Goal: Task Accomplishment & Management: Use online tool/utility

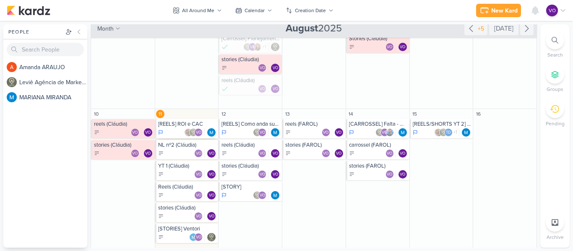
scroll to position [252, 0]
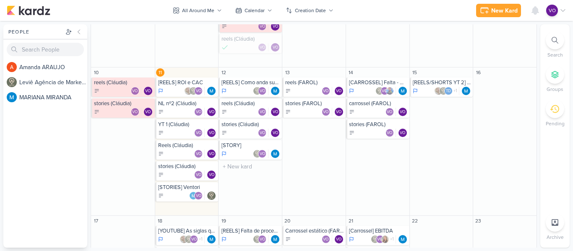
click at [233, 86] on div "[REELS] Como anda sua saúde VO" at bounding box center [250, 87] width 63 height 19
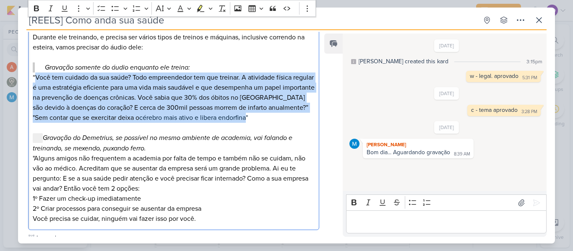
drag, startPoint x: 37, startPoint y: 66, endPoint x: 249, endPoint y: 107, distance: 215.9
click at [249, 107] on p "“Você tem cuidado da sua saúde? Todo empreendedor tem que treinar. A atividade …" at bounding box center [174, 113] width 282 height 81
drag, startPoint x: 188, startPoint y: 91, endPoint x: 120, endPoint y: 80, distance: 68.9
copy p "Você tem cuidado da sua saúde? Todo empreendedor tem que treinar. A atividade f…"
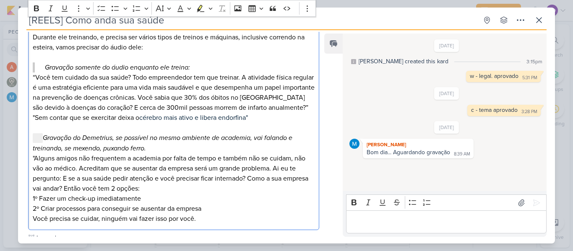
click at [58, 154] on p ""Alguns amigos não frequentem a academia por falta de tempo e também não se cui…" at bounding box center [174, 189] width 282 height 71
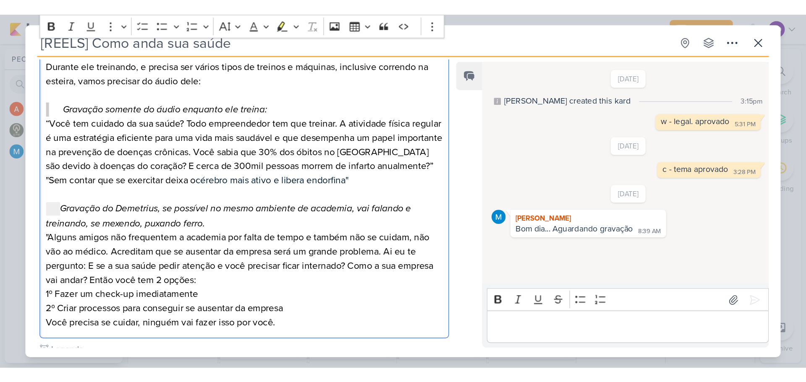
scroll to position [294, 0]
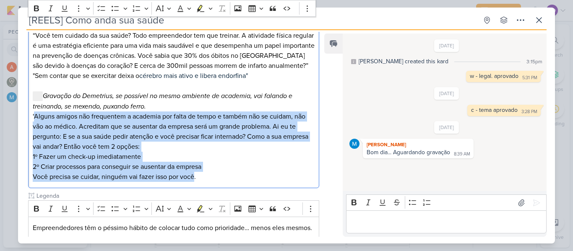
drag, startPoint x: 34, startPoint y: 105, endPoint x: 195, endPoint y: 166, distance: 172.2
click at [195, 166] on p ""Alguns amigos não frequentem a academia por falta de tempo e também não se cui…" at bounding box center [174, 147] width 282 height 71
copy p "Alguns amigos não frequentem a academia por falta de tempo e também não se cuid…"
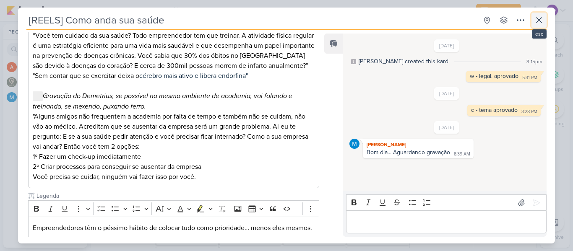
click at [541, 20] on icon at bounding box center [539, 20] width 10 height 10
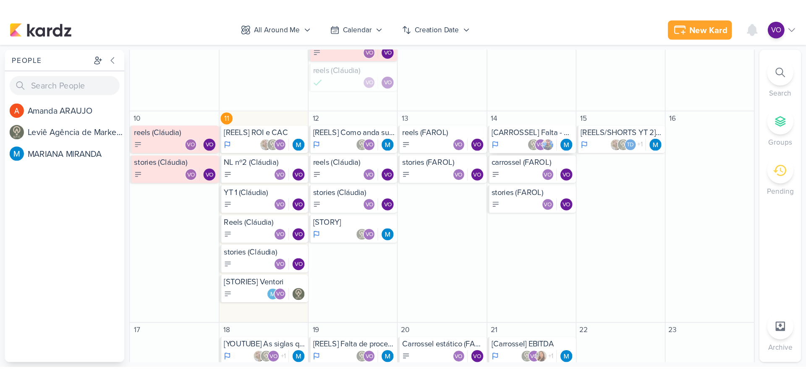
scroll to position [243, 0]
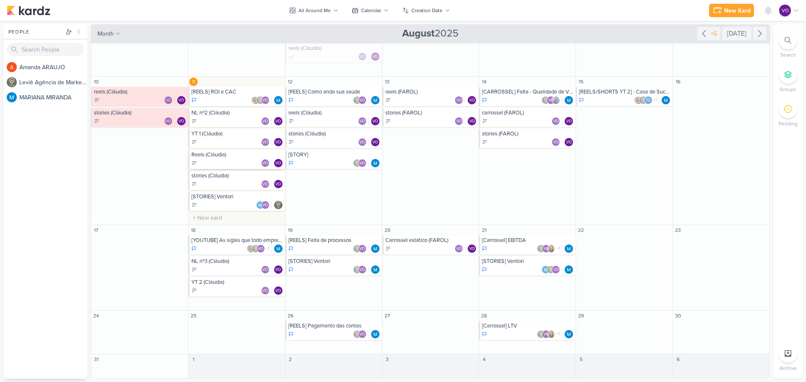
click at [231, 159] on div "Reels (Cláudia) VO VO" at bounding box center [236, 159] width 97 height 19
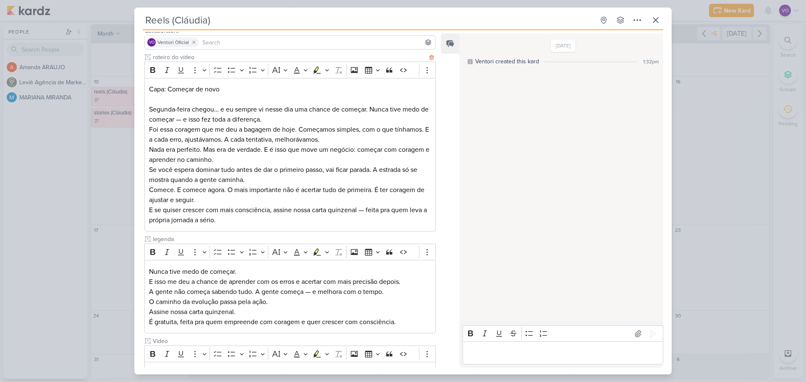
scroll to position [131, 0]
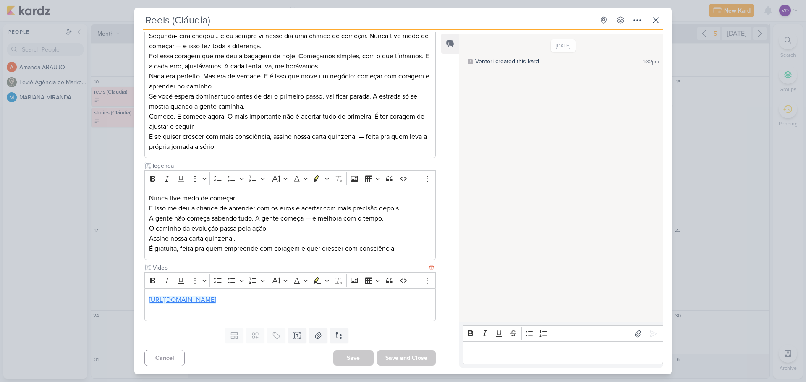
click at [216, 251] on link "[URL][DOMAIN_NAME]" at bounding box center [182, 300] width 67 height 8
click at [573, 21] on icon at bounding box center [656, 20] width 10 height 10
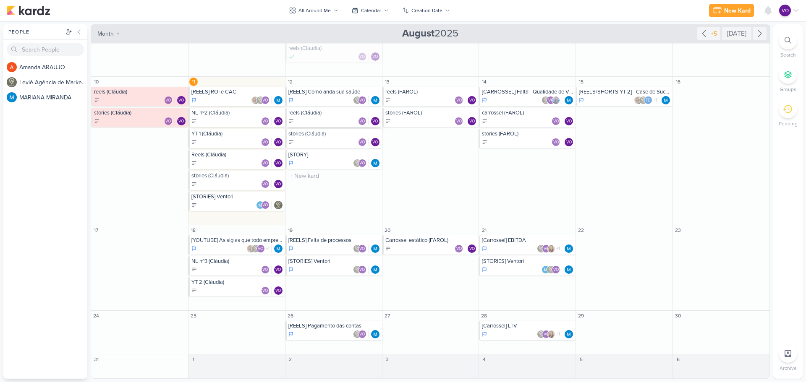
click at [319, 118] on div "VO VO" at bounding box center [334, 121] width 92 height 8
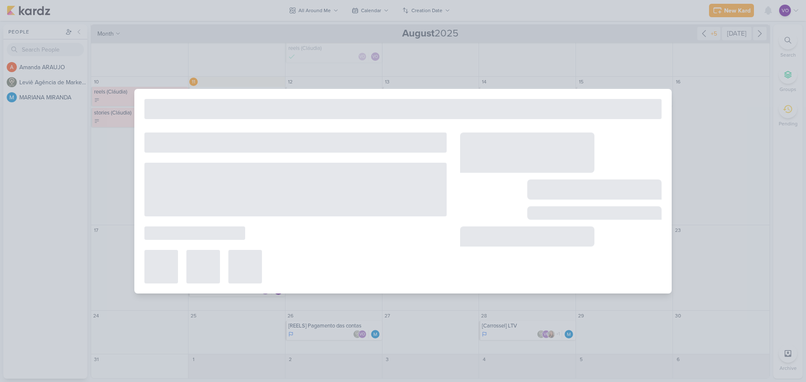
click at [319, 118] on div at bounding box center [402, 109] width 517 height 20
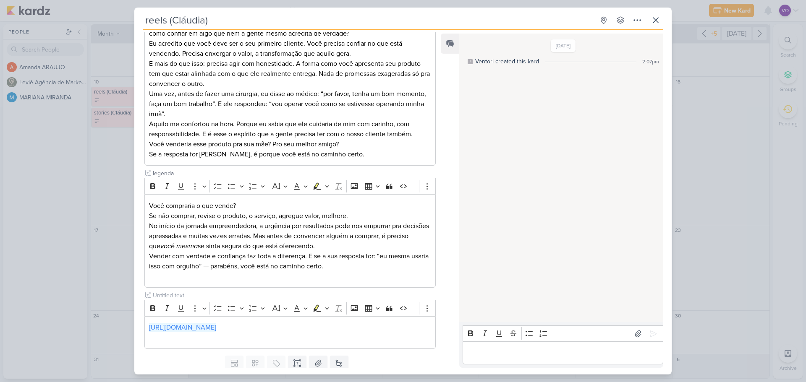
scroll to position [222, 0]
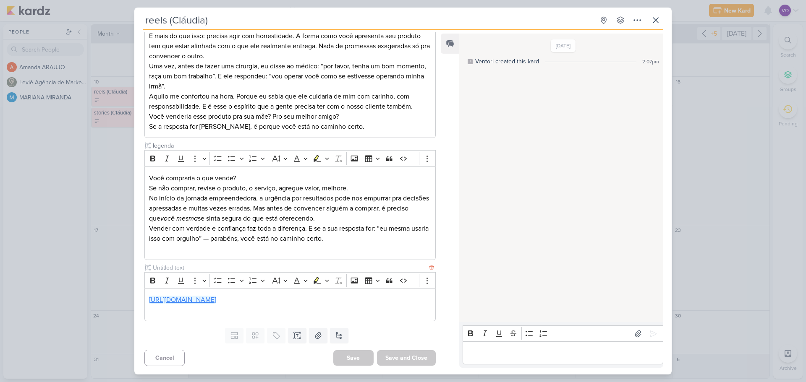
click at [216, 251] on link "[URL][DOMAIN_NAME]" at bounding box center [182, 300] width 67 height 8
click at [573, 21] on icon at bounding box center [655, 20] width 5 height 5
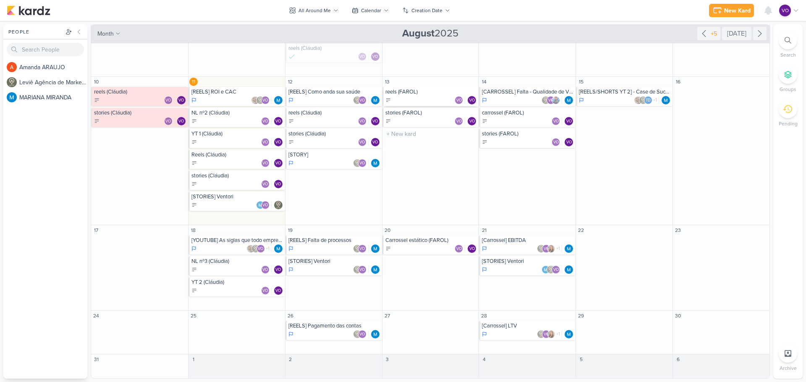
click at [424, 97] on div "VO VO" at bounding box center [431, 100] width 92 height 8
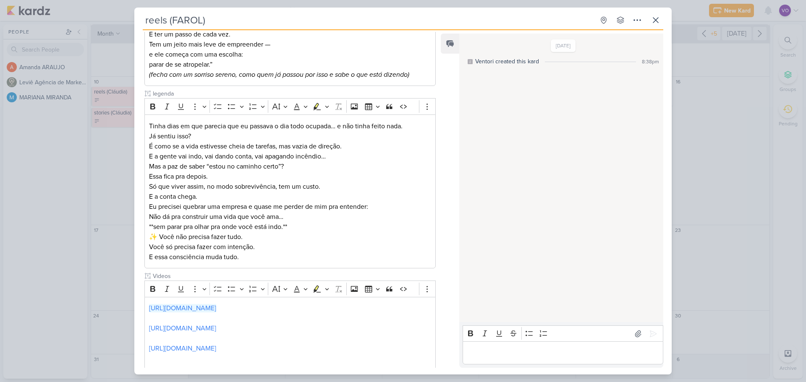
scroll to position [353, 0]
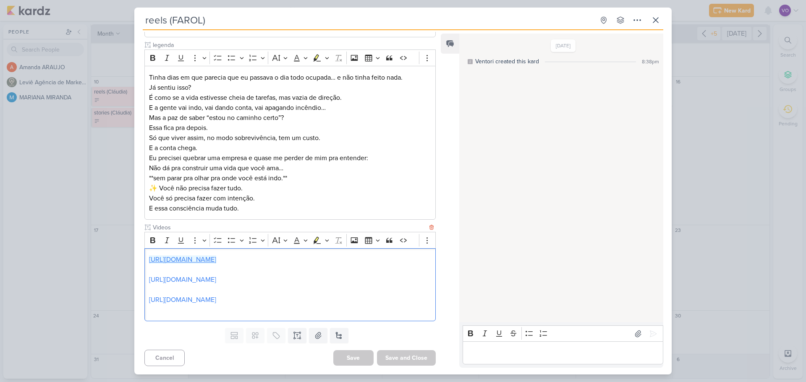
click at [216, 251] on link "[URL][DOMAIN_NAME]" at bounding box center [182, 260] width 67 height 8
click at [573, 22] on icon at bounding box center [656, 20] width 10 height 10
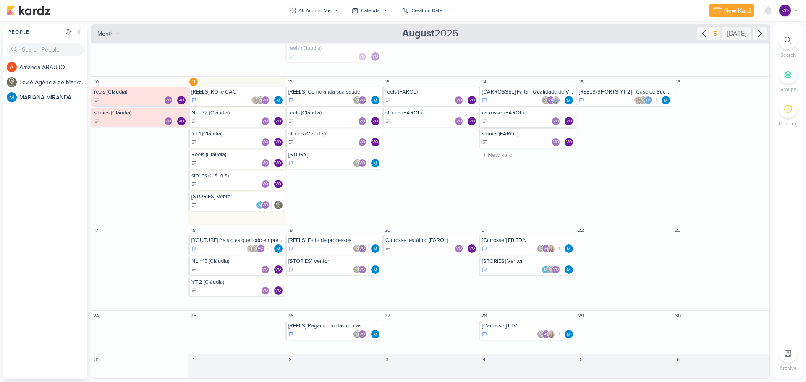
click at [512, 118] on div "VO VO" at bounding box center [528, 121] width 92 height 8
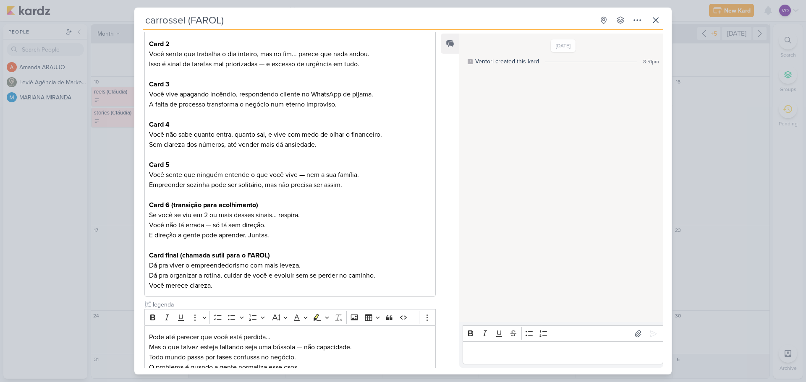
scroll to position [210, 0]
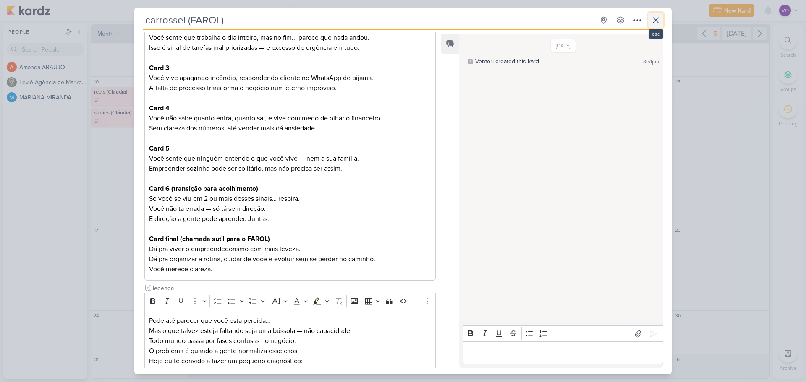
click at [573, 19] on icon at bounding box center [656, 20] width 10 height 10
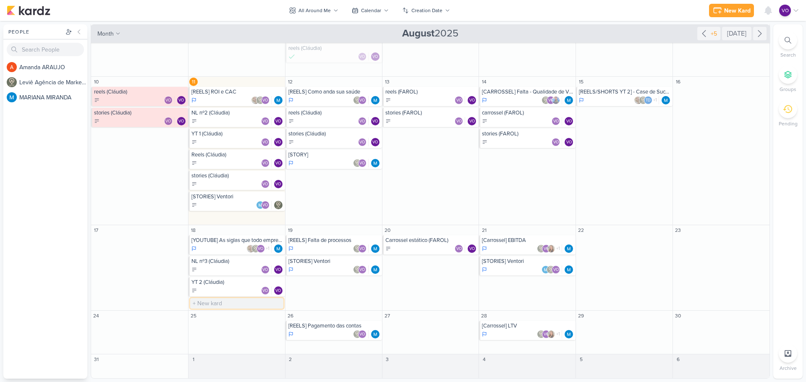
click at [223, 251] on input "text" at bounding box center [236, 303] width 93 height 10
click at [573, 9] on div "New Kard" at bounding box center [737, 10] width 26 height 9
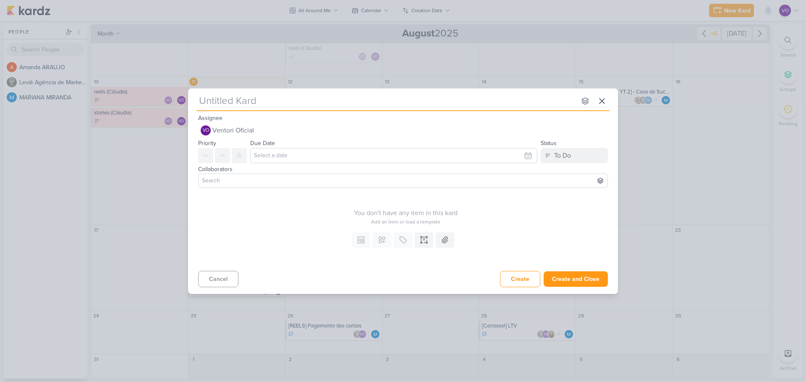
click at [230, 183] on input at bounding box center [402, 181] width 405 height 10
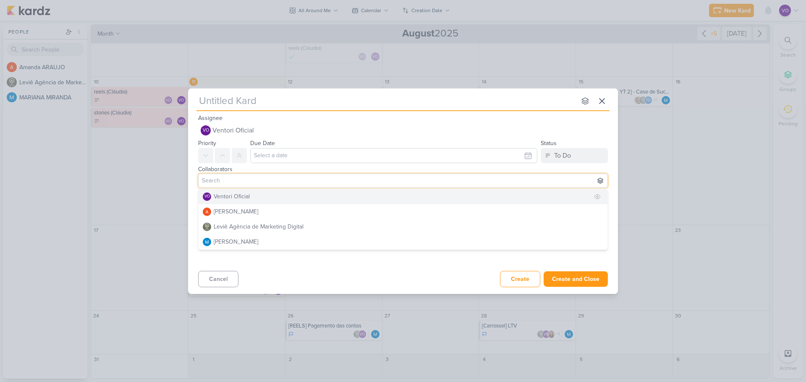
click at [227, 201] on button "VO Ventori Oficial" at bounding box center [403, 196] width 409 height 15
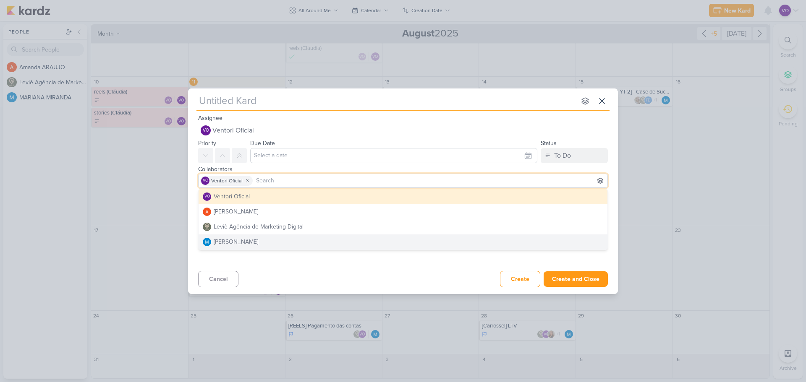
click at [352, 251] on div "Cancel Create Create and Close Ctrl + Enter" at bounding box center [403, 278] width 430 height 21
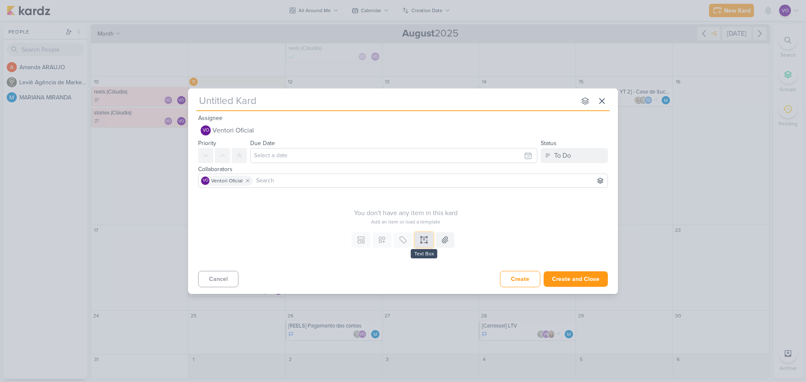
click at [424, 241] on icon at bounding box center [424, 240] width 8 height 8
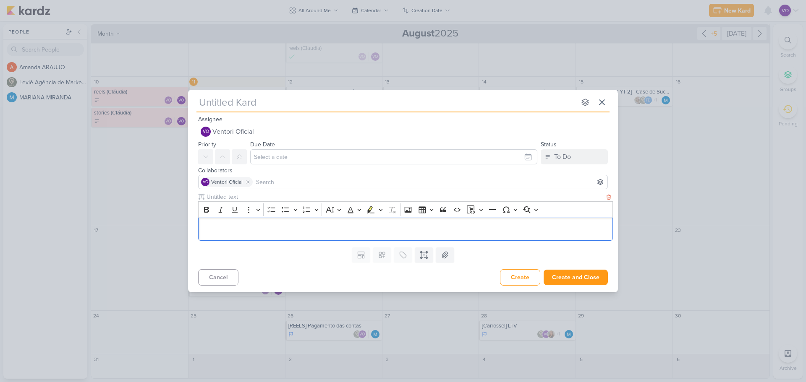
click at [237, 197] on input "text" at bounding box center [405, 197] width 400 height 9
type input "roter"
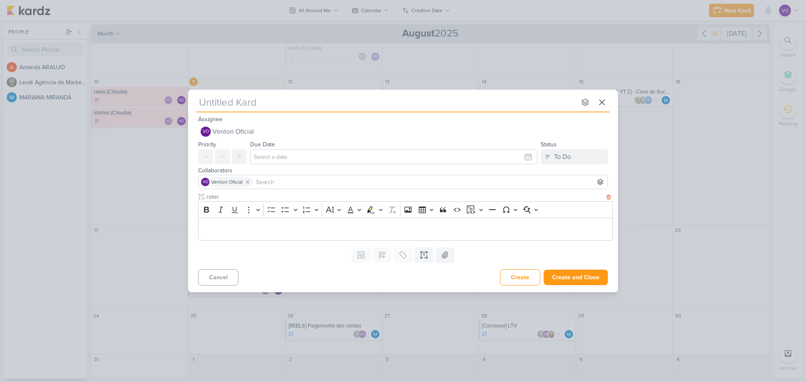
type input "rote"
type input "roteiro reels"
click at [225, 227] on p "Editor editing area: main" at bounding box center [406, 229] width 406 height 10
click at [226, 197] on input "roteiro reels" at bounding box center [405, 197] width 400 height 9
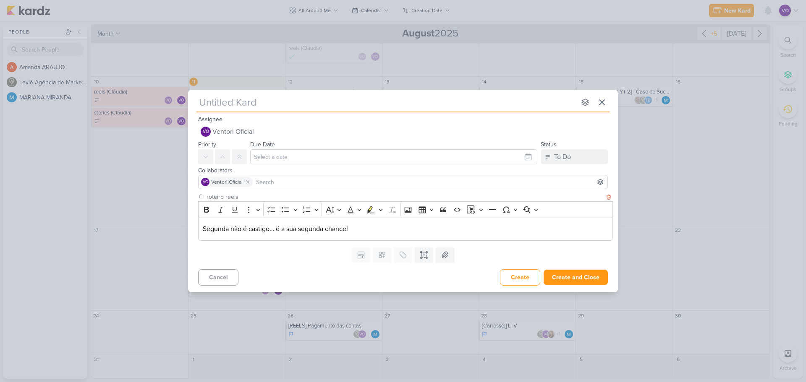
click at [226, 197] on input "roteiro reels" at bounding box center [405, 197] width 400 height 9
type input "capa"
type input "capa d"
type input "capa do reels"
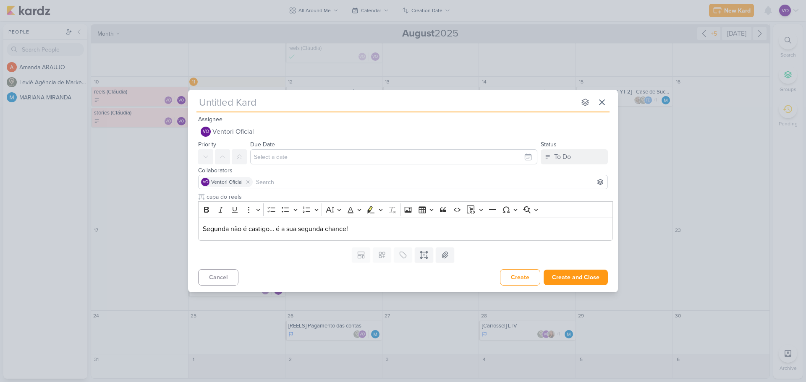
type input "capa do reels"
click at [424, 251] on button at bounding box center [424, 255] width 18 height 15
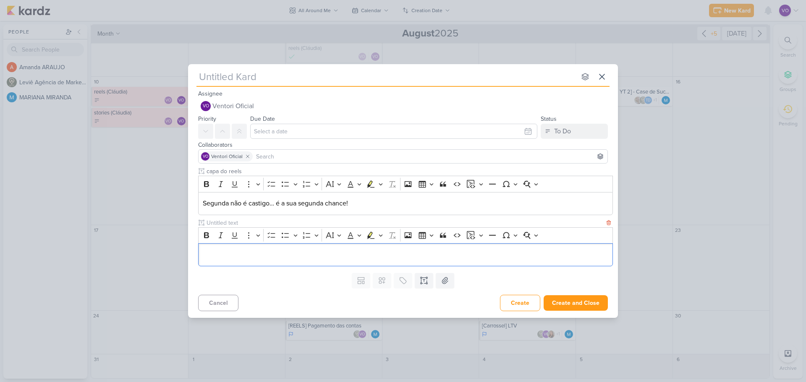
click at [227, 225] on input "text" at bounding box center [405, 223] width 400 height 9
type input "roteiro de v"
type input "roteiro de vídeo"
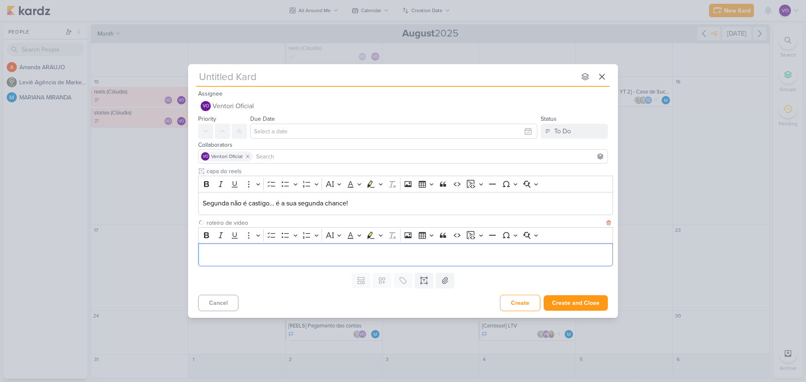
click at [251, 251] on p "Editor editing area: main" at bounding box center [406, 255] width 406 height 10
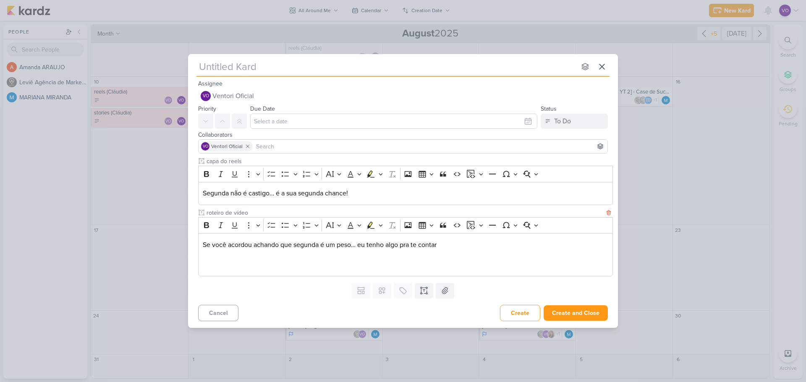
click at [217, 251] on p "Editor editing area: main" at bounding box center [406, 265] width 406 height 10
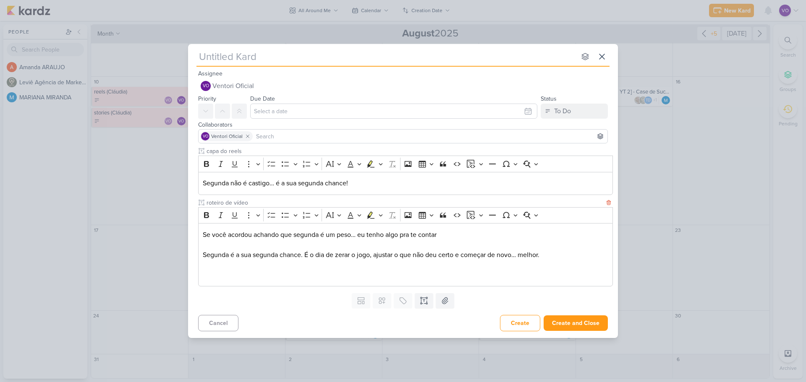
click at [209, 251] on p "Editor editing area: main" at bounding box center [406, 275] width 406 height 10
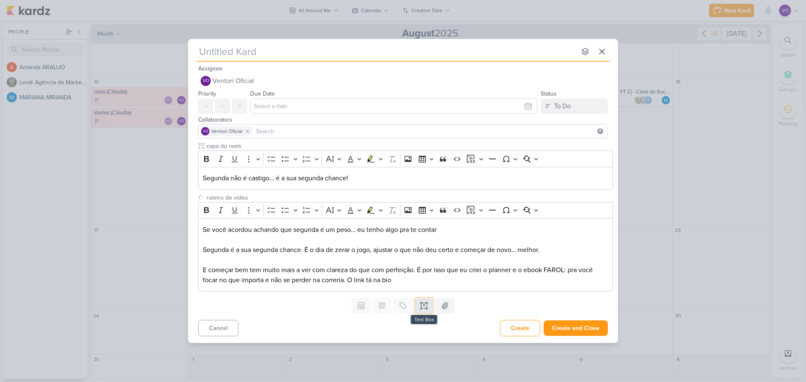
click at [423, 251] on icon at bounding box center [424, 306] width 8 height 8
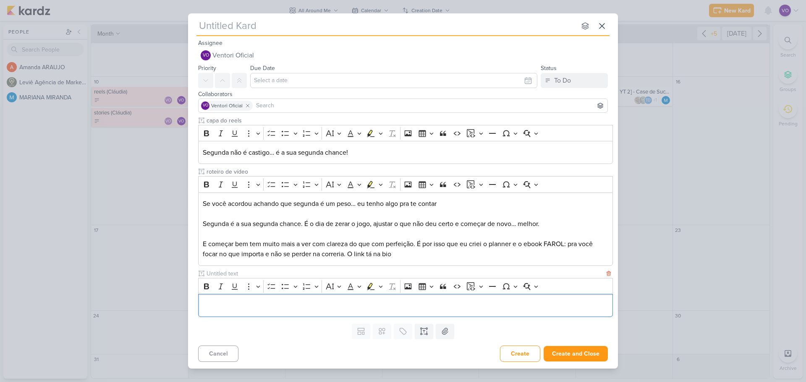
click at [227, 251] on input "text" at bounding box center [405, 273] width 400 height 9
type input "legenda"
type input "legenda do r"
type input "legenda do reels"
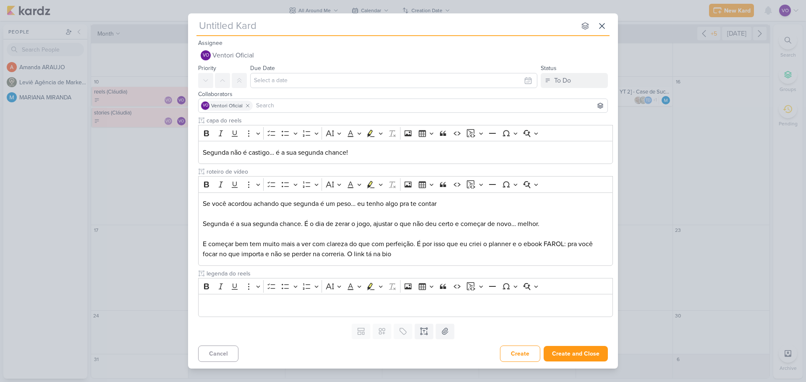
type input "legenda do reels"
click at [223, 251] on p "Editor editing area: main" at bounding box center [406, 306] width 406 height 10
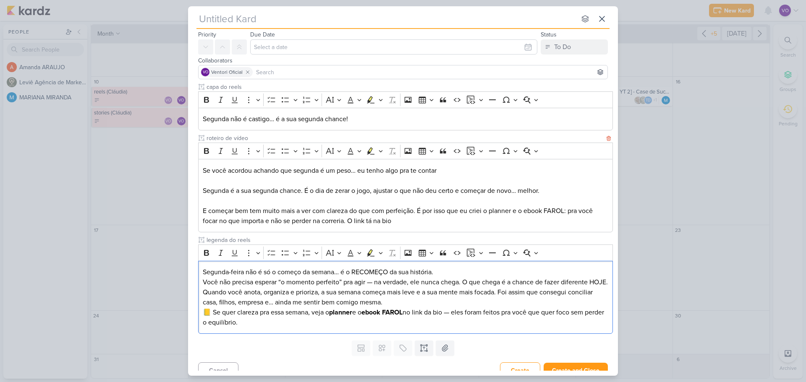
scroll to position [46, 0]
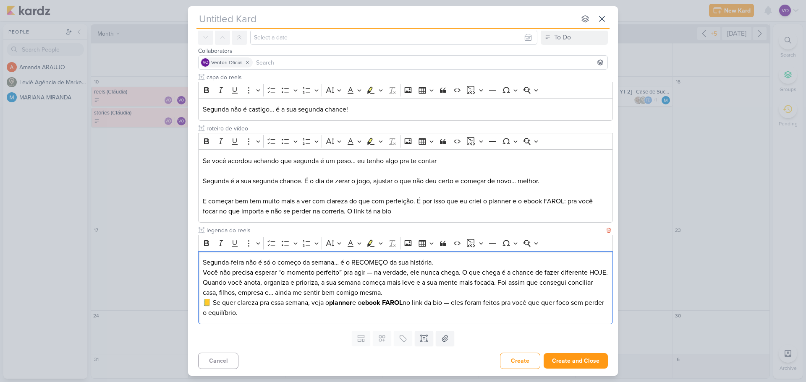
click at [214, 251] on p "📒 Se quer clareza pra essa semana, veja o planner e o ebook FAROL no link da bi…" at bounding box center [406, 308] width 406 height 20
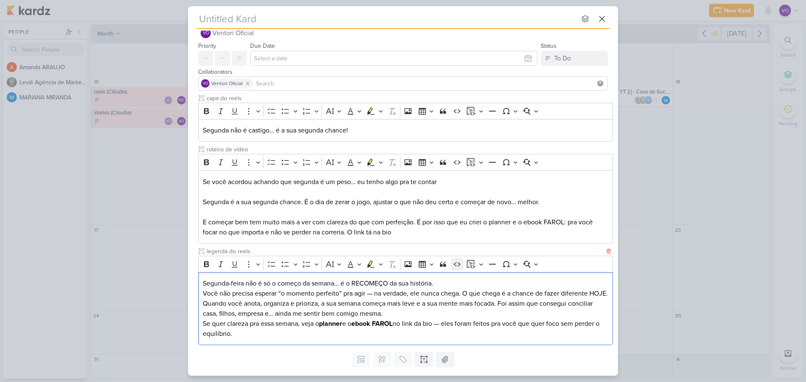
scroll to position [0, 0]
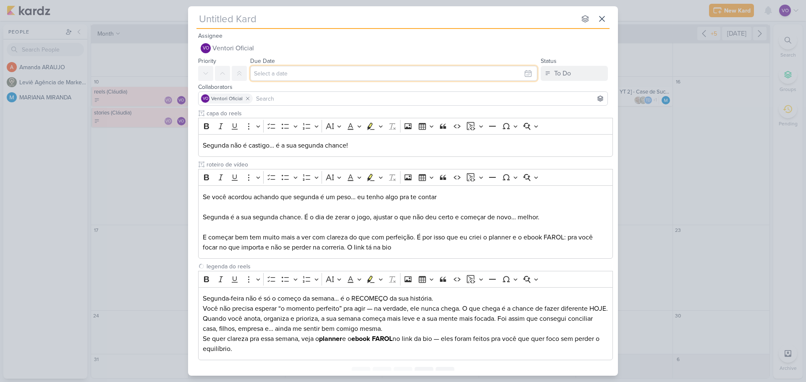
click at [332, 77] on input "text" at bounding box center [393, 73] width 287 height 15
click at [457, 153] on div "18" at bounding box center [461, 154] width 13 height 12
type input "[DATE] 11:59 PM"
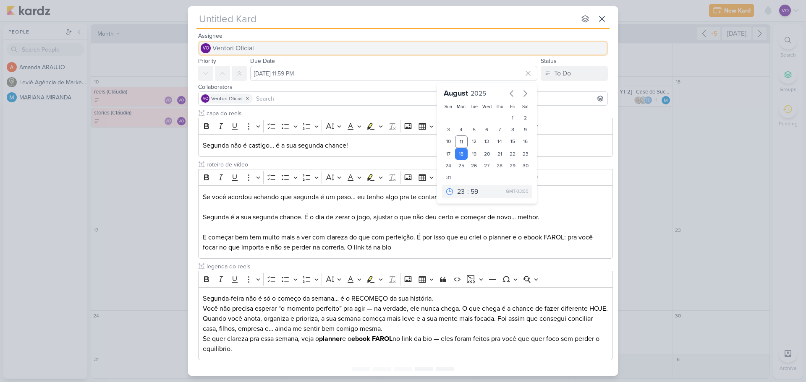
click at [395, 52] on button "VO Ventori Oficial" at bounding box center [403, 48] width 410 height 15
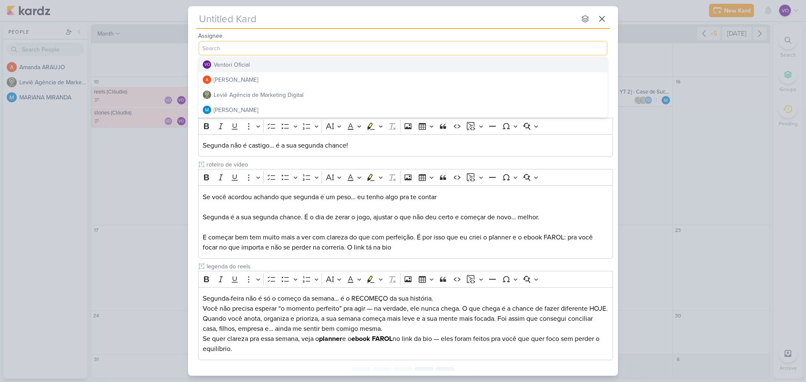
click at [286, 19] on input "text" at bounding box center [385, 18] width 379 height 15
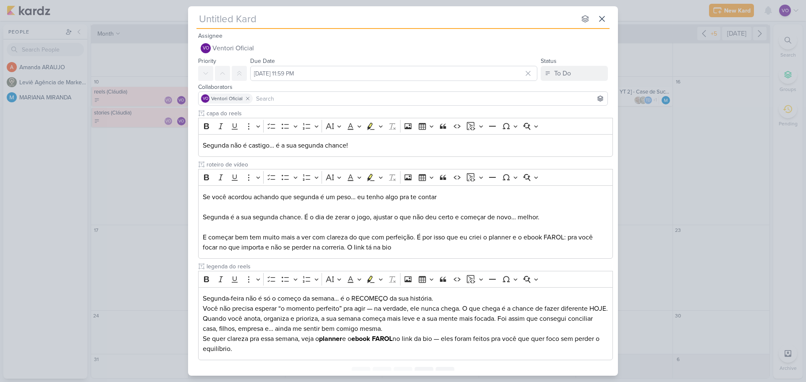
click at [286, 19] on input "text" at bounding box center [385, 18] width 379 height 15
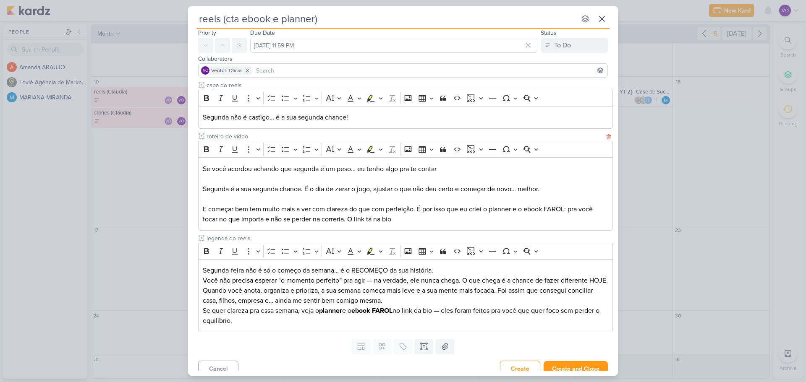
scroll to position [46, 0]
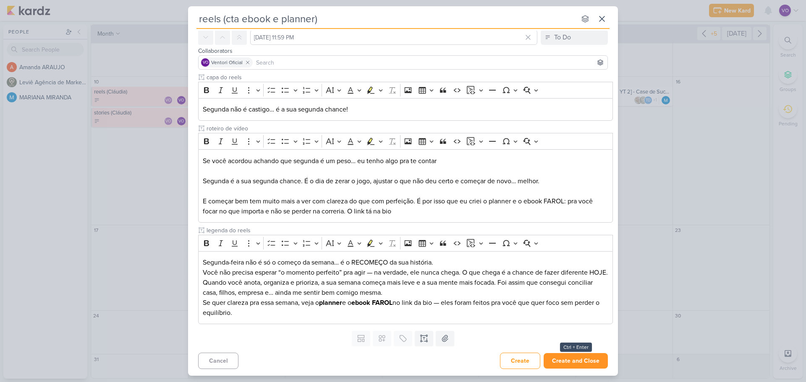
type input "reels (cta ebook e planner)"
click at [573, 251] on button "Create and Close" at bounding box center [576, 361] width 64 height 16
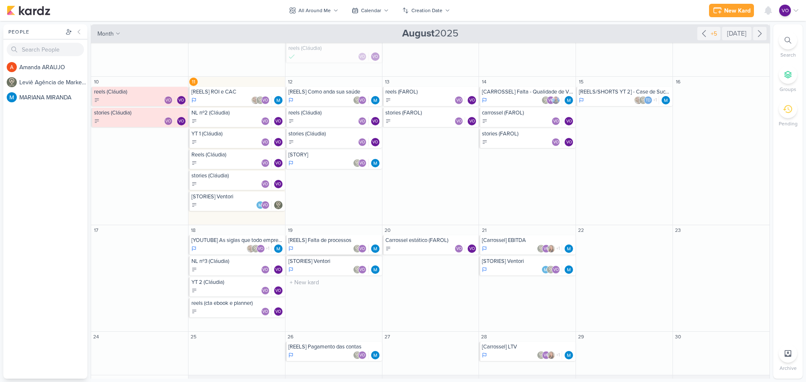
click at [327, 244] on div "[REELS] Falta de processos VO" at bounding box center [333, 244] width 97 height 19
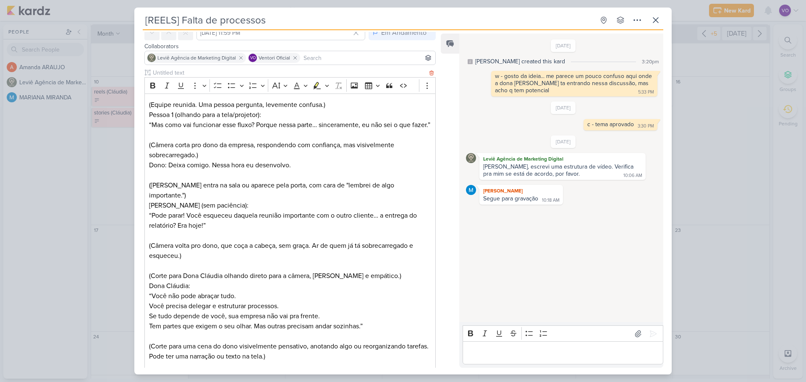
scroll to position [126, 0]
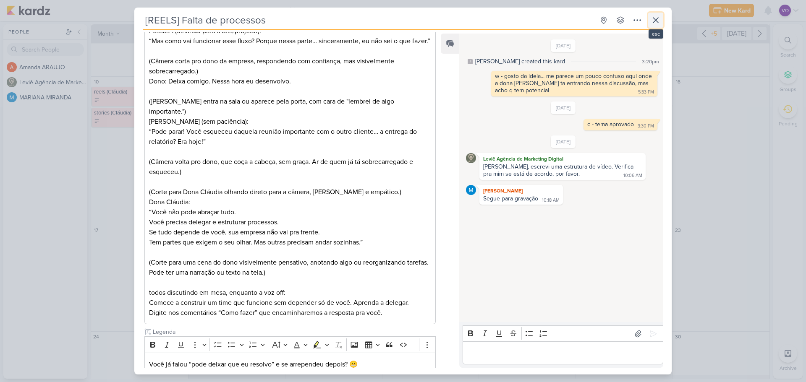
click at [573, 22] on icon at bounding box center [656, 20] width 10 height 10
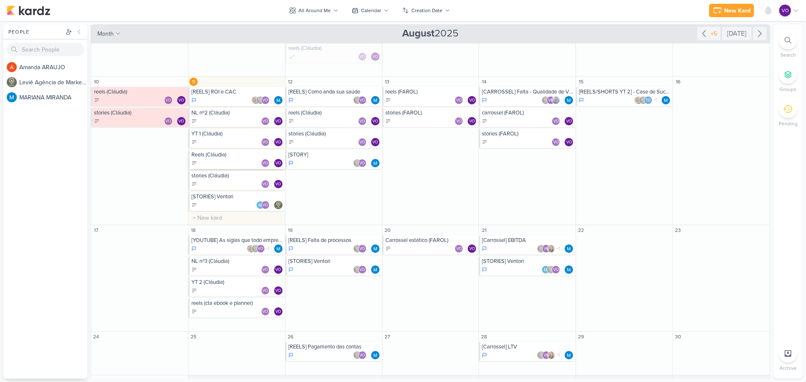
click at [238, 161] on div "VO VO" at bounding box center [237, 163] width 92 height 8
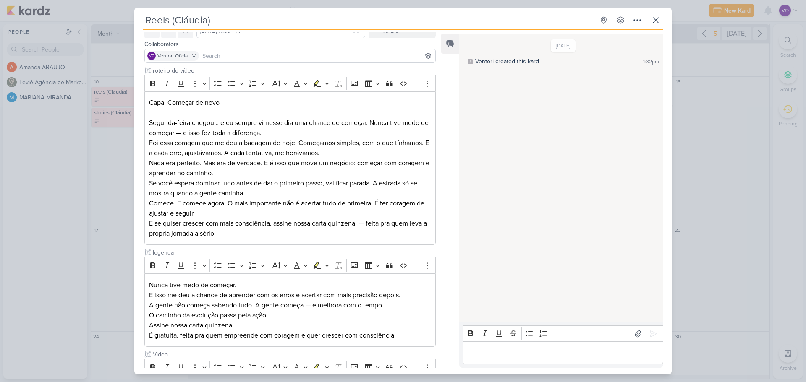
scroll to position [131, 0]
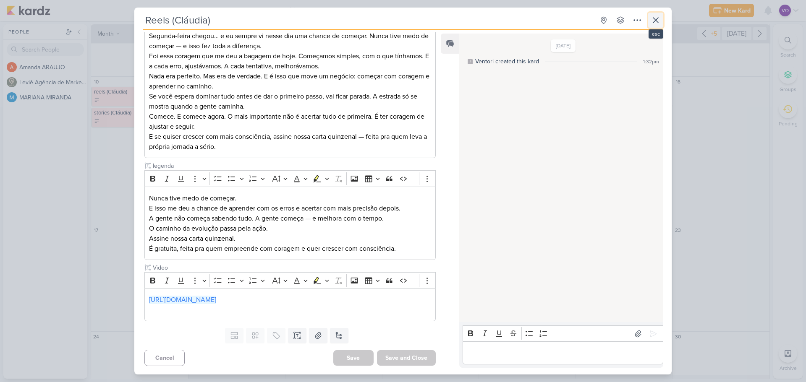
click at [573, 23] on icon at bounding box center [655, 20] width 5 height 5
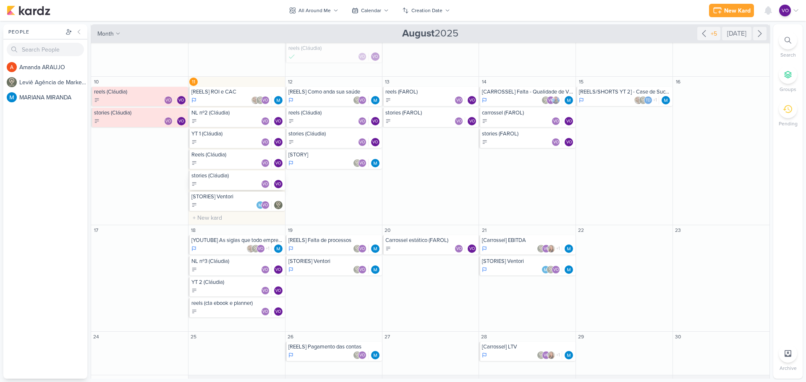
click at [210, 183] on div "VO VO" at bounding box center [237, 184] width 92 height 8
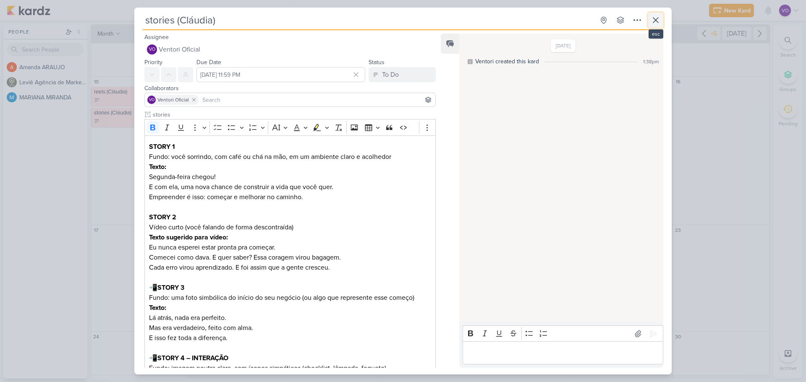
click at [573, 21] on icon at bounding box center [656, 20] width 10 height 10
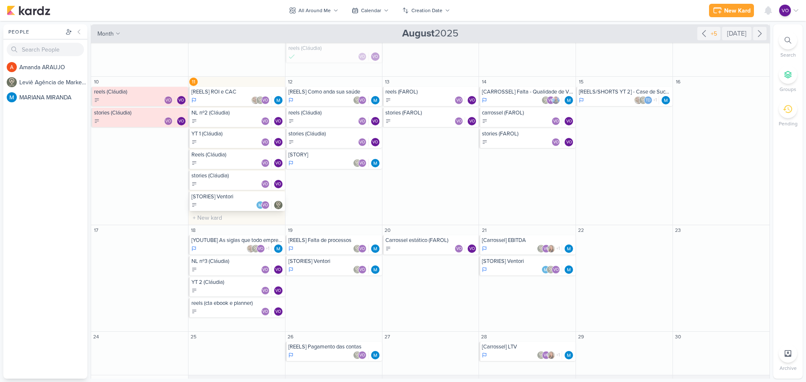
click at [239, 202] on div "VO" at bounding box center [237, 205] width 92 height 8
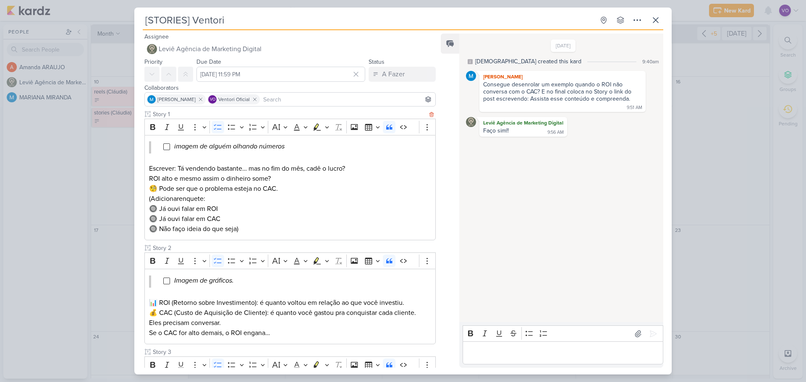
scroll to position [0, 0]
click at [573, 24] on icon at bounding box center [656, 20] width 10 height 10
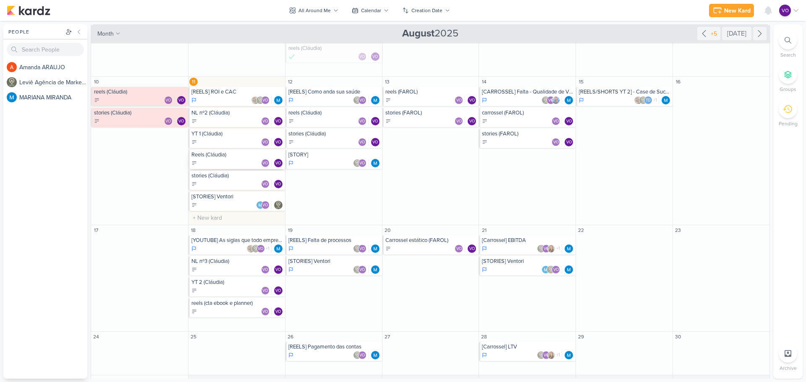
click at [222, 159] on div "VO VO" at bounding box center [237, 163] width 92 height 8
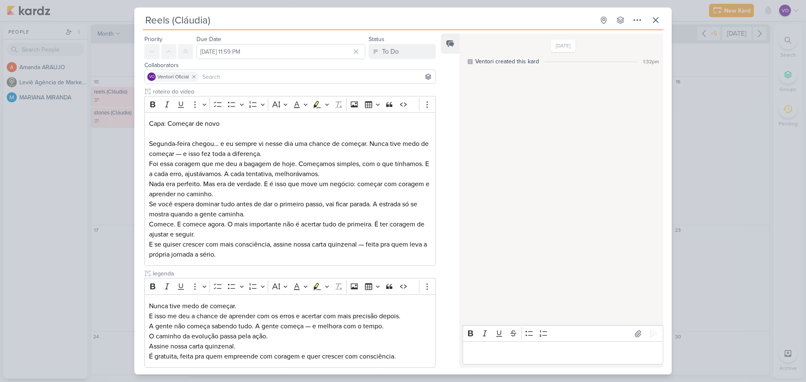
scroll to position [5, 0]
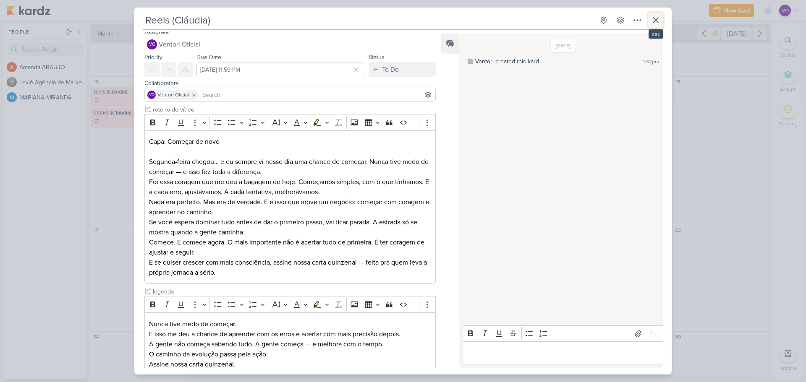
click at [573, 20] on icon at bounding box center [656, 20] width 10 height 10
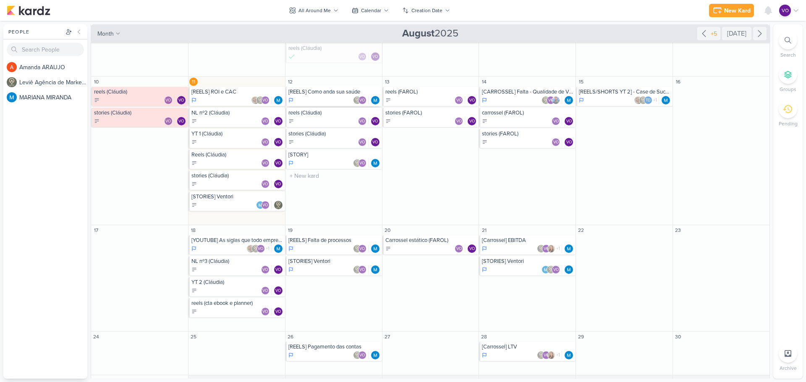
click at [324, 97] on div "VO" at bounding box center [334, 100] width 92 height 8
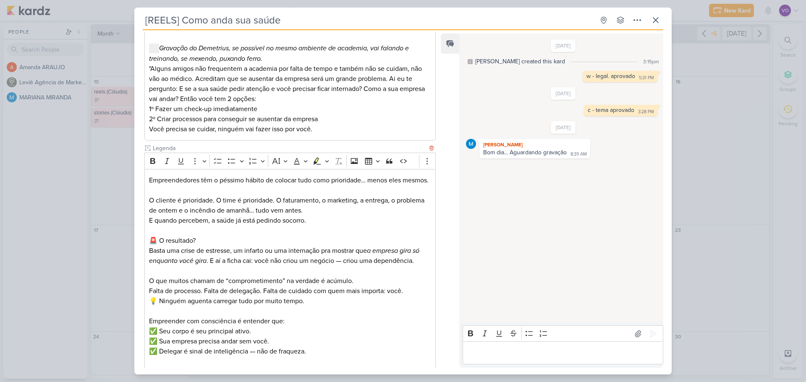
scroll to position [484, 0]
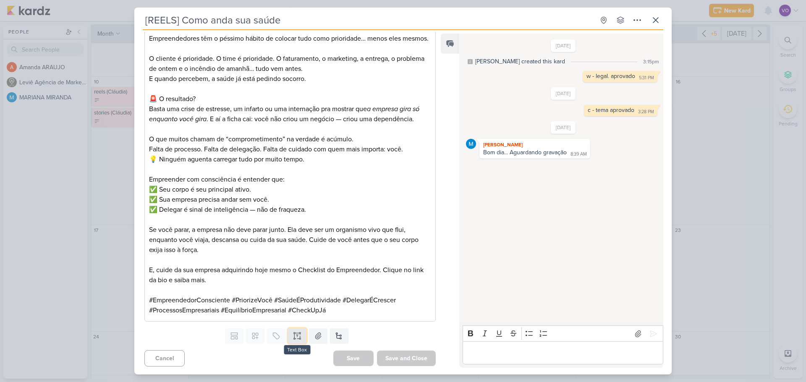
click at [293, 251] on icon at bounding box center [297, 336] width 8 height 8
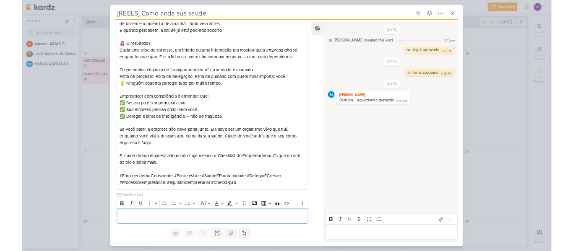
scroll to position [535, 0]
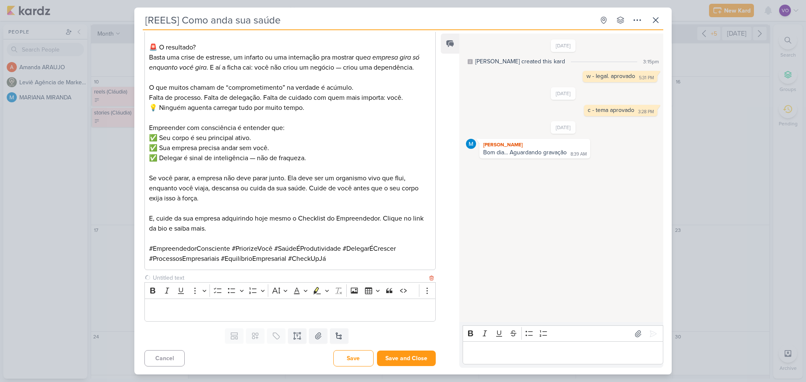
click at [182, 251] on input "text" at bounding box center [289, 278] width 276 height 9
type input "vídeos para edição"
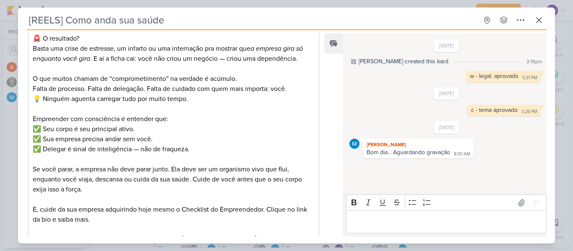
scroll to position [666, 0]
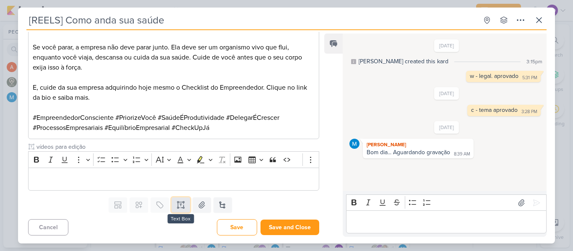
click at [178, 207] on icon at bounding box center [181, 205] width 8 height 8
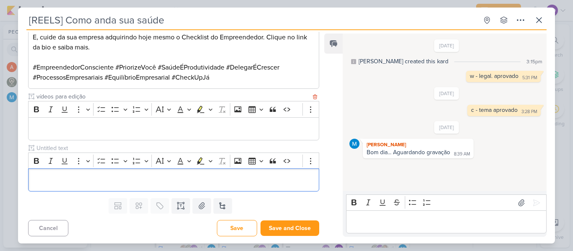
scroll to position [717, 0]
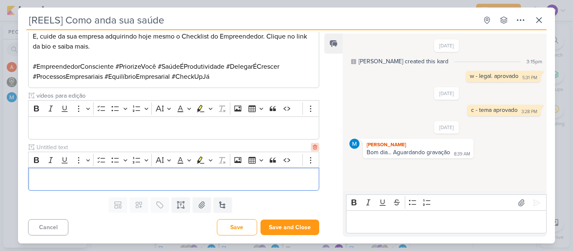
click at [312, 148] on icon at bounding box center [315, 147] width 6 height 6
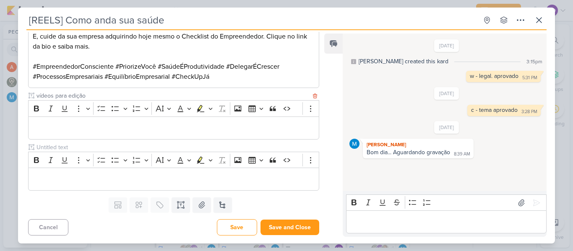
scroll to position [666, 0]
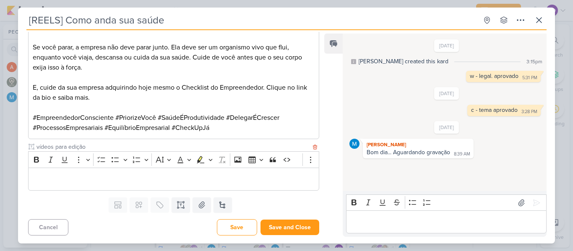
click at [122, 177] on p "Editor editing area: main" at bounding box center [174, 179] width 282 height 10
click at [95, 178] on p "Editor editing area: main" at bounding box center [174, 179] width 282 height 10
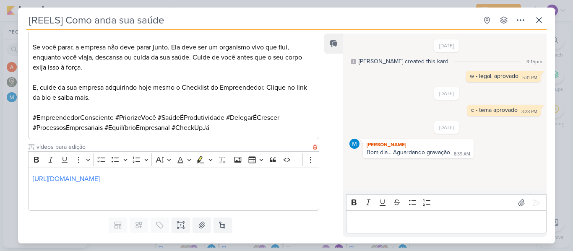
click at [39, 203] on p "Editor editing area: main" at bounding box center [174, 199] width 282 height 10
click at [94, 224] on p "Editor editing area: main" at bounding box center [174, 219] width 282 height 10
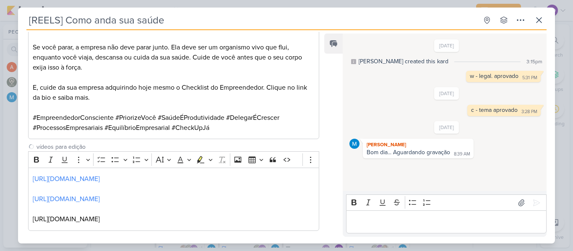
click at [331, 200] on div "Feed Release email to link to kard" at bounding box center [333, 136] width 18 height 204
click at [275, 224] on p "[URL][DOMAIN_NAME]" at bounding box center [174, 219] width 282 height 10
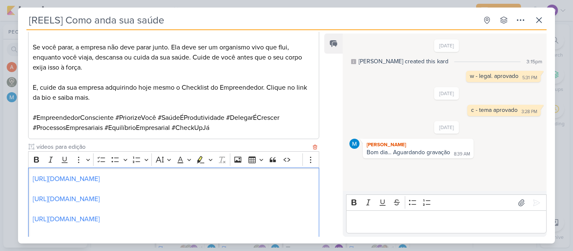
scroll to position [673, 0]
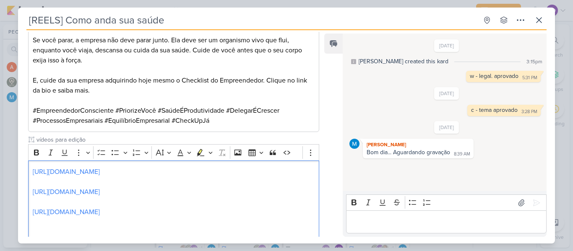
click at [387, 224] on p "Editor editing area: main" at bounding box center [446, 222] width 192 height 10
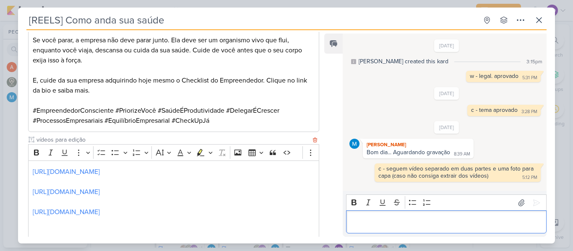
scroll to position [727, 0]
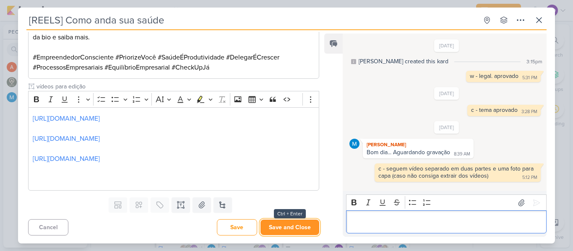
click at [298, 227] on button "Save and Close" at bounding box center [290, 228] width 59 height 16
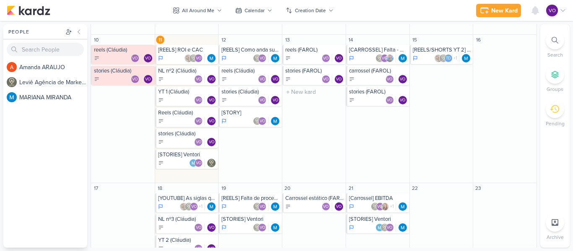
scroll to position [327, 0]
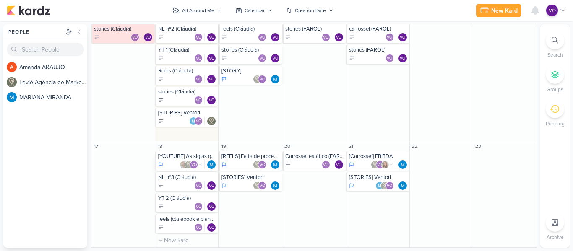
click at [166, 163] on div "VO +1" at bounding box center [187, 165] width 59 height 8
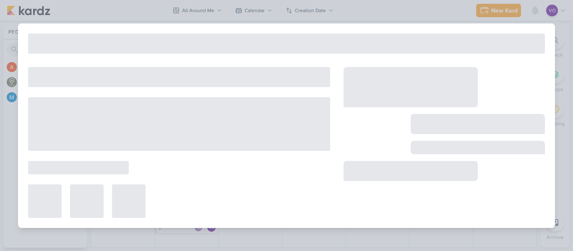
type input "[YOUTUBE] As siglas que todo empreendedor precisa conhecer"
type input "[DATE] 11:59 PM"
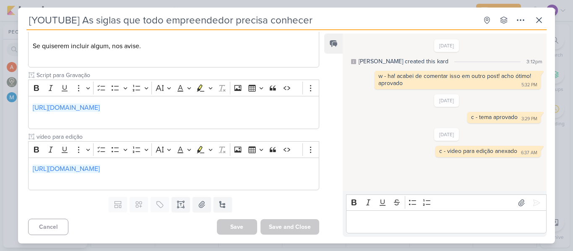
scroll to position [0, 0]
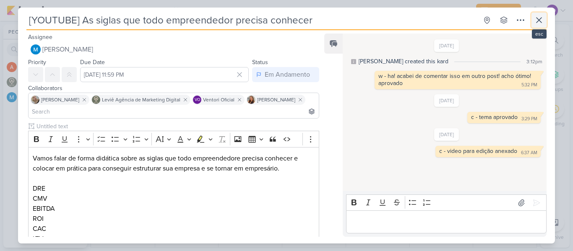
click at [539, 19] on icon at bounding box center [539, 20] width 5 height 5
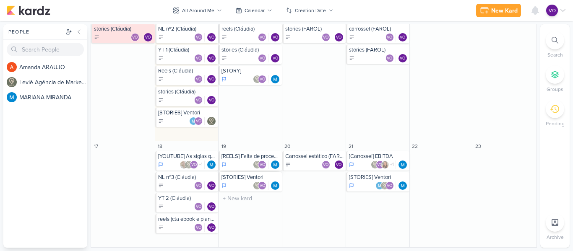
click at [240, 162] on div "VO" at bounding box center [251, 165] width 59 height 8
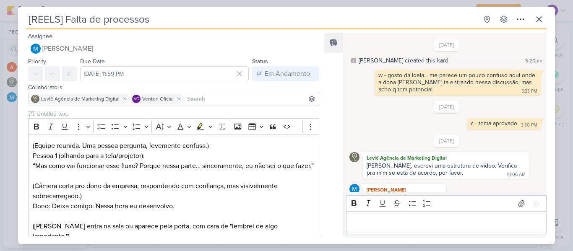
scroll to position [15, 0]
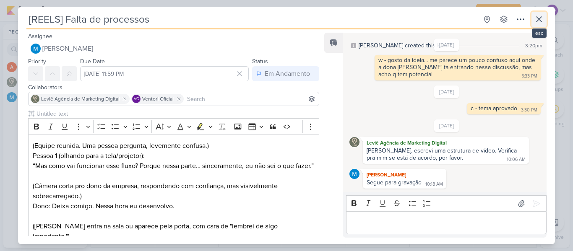
click at [541, 16] on icon at bounding box center [539, 19] width 10 height 10
